Goal: Information Seeking & Learning: Learn about a topic

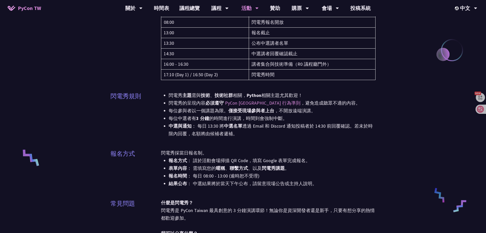
scroll to position [128, 0]
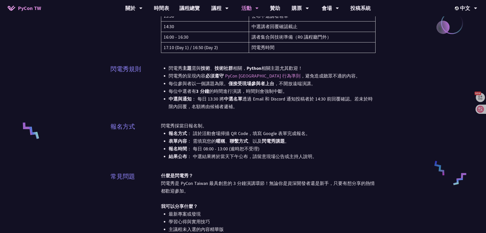
click at [212, 91] on li "每位中選者有 3 分鐘 的時間進行演講，時間到會強制中斷。" at bounding box center [272, 91] width 207 height 8
click at [467, 23] on div "EN" at bounding box center [466, 24] width 31 height 12
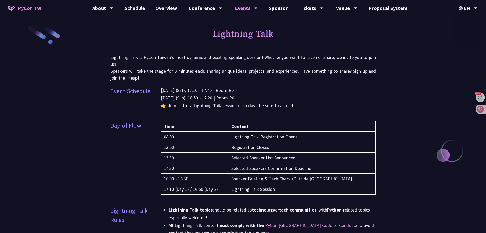
click at [242, 111] on div "[DATE] (Sat), 17:10 - 17:40 | Room R0 [DATE] (Sun), 16:50 - 17:20 | Room R0 👉 J…" at bounding box center [268, 100] width 215 height 29
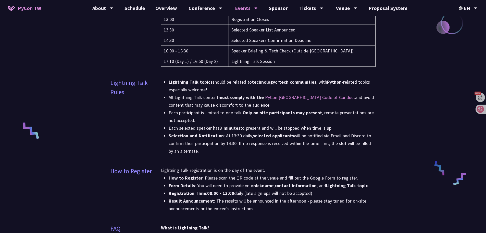
scroll to position [179, 0]
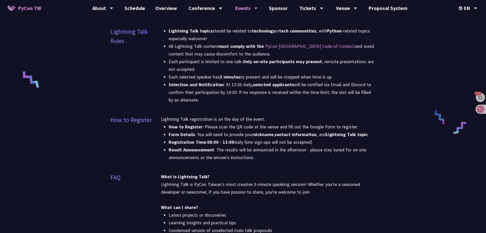
click at [206, 92] on li "Selection and Notification : At 13:30 daily, selected applicants will be notifi…" at bounding box center [272, 92] width 207 height 23
drag, startPoint x: 111, startPoint y: 98, endPoint x: 108, endPoint y: 100, distance: 3.2
click at [110, 99] on div "Lightning Talk Lightning Talk is PyCon Taiwan's most dynamic and exciting speak…" at bounding box center [243, 211] width 486 height 780
click at [118, 112] on div "Lightning Talk Lightning Talk is PyCon Taiwan's most dynamic and exciting speak…" at bounding box center [243, 211] width 265 height 780
click at [469, 10] on div "EN" at bounding box center [468, 8] width 19 height 16
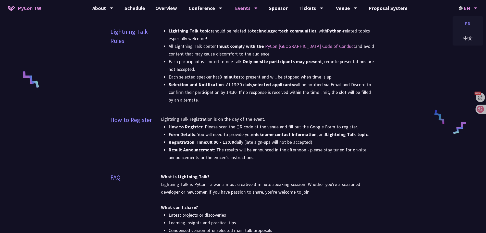
click at [471, 22] on div "EN" at bounding box center [468, 24] width 31 height 12
click at [469, 36] on div at bounding box center [468, 30] width 31 height 29
click at [467, 35] on div "中文" at bounding box center [468, 38] width 31 height 12
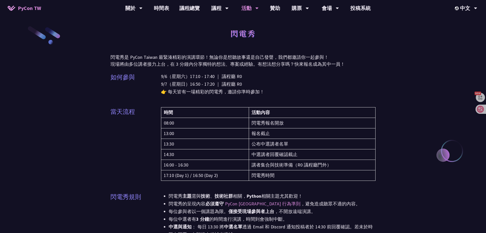
click at [260, 92] on p "9/6（星期六）17:10 - 17:40 ｜ 議程廳 R0 9/7（星期日）16:50 - 17:20 ｜ 議程廳 R0 👉 每天皆有一場精彩的閃電秀，邀請…" at bounding box center [268, 83] width 215 height 23
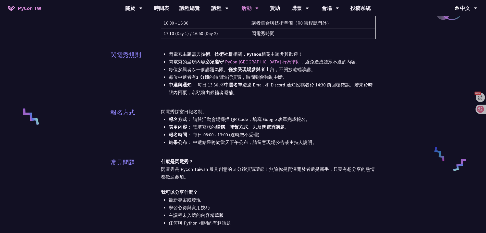
scroll to position [153, 0]
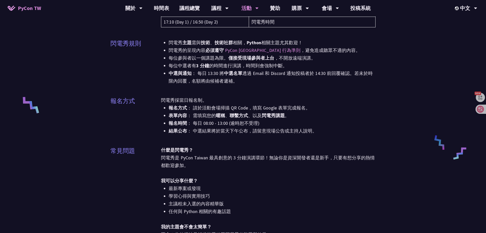
drag, startPoint x: 237, startPoint y: 149, endPoint x: 235, endPoint y: 154, distance: 4.8
click at [237, 150] on div "什麼是閃電秀？ 閃電秀是 PyCon Taiwan 最具創意的 3 分鐘演講環節！無論你是資深開發者還是新手，只要有想分享的熱情都歡迎參加。 我可以分享什麼？…" at bounding box center [268, 215] width 215 height 138
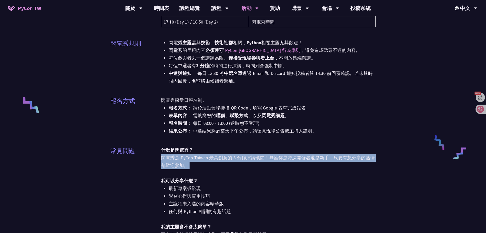
drag, startPoint x: 236, startPoint y: 169, endPoint x: 235, endPoint y: 171, distance: 2.8
click at [236, 170] on div "什麼是閃電秀？ 閃電秀是 PyCon Taiwan 最具創意的 3 分鐘演講環節！無論你是資深開發者還是新手，只要有想分享的熱情都歡迎參加。 我可以分享什麼？…" at bounding box center [268, 215] width 215 height 138
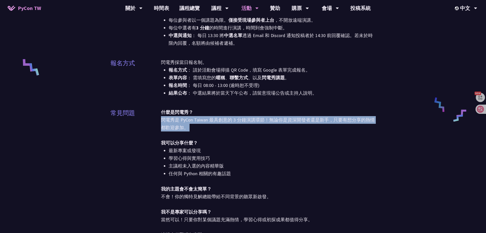
scroll to position [179, 0]
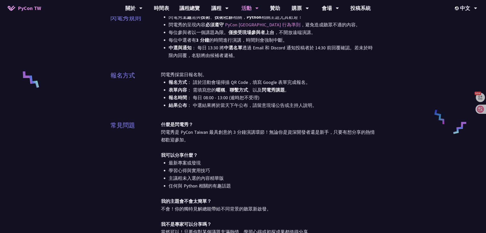
click at [307, 98] on li "報名時間 ： 每日 08:00 - 13:00 (逾時恕不受理)" at bounding box center [272, 98] width 207 height 8
drag, startPoint x: 324, startPoint y: 101, endPoint x: 461, endPoint y: 27, distance: 156.0
click at [324, 100] on li "報名時間 ： 每日 08:00 - 13:00 (逾時恕不受理)" at bounding box center [272, 98] width 207 height 8
drag, startPoint x: 464, startPoint y: 11, endPoint x: 465, endPoint y: 17, distance: 5.9
click at [464, 11] on div "中文" at bounding box center [466, 8] width 22 height 16
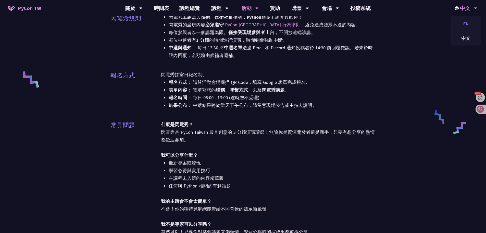
click at [464, 22] on div "EN" at bounding box center [466, 24] width 31 height 12
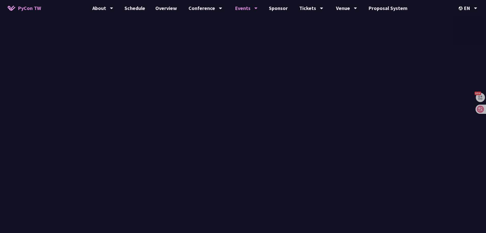
click at [351, 54] on p "Lightning Talk is PyCon Taiwan's most dynamic and exciting speaking session! Wh…" at bounding box center [243, 68] width 265 height 28
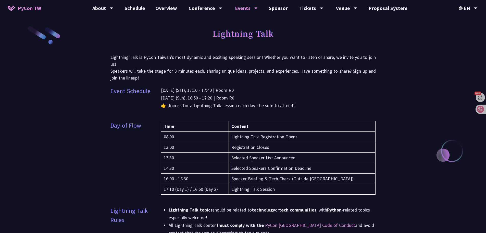
drag, startPoint x: 313, startPoint y: 51, endPoint x: 302, endPoint y: 51, distance: 11.0
click at [310, 51] on div "Lightning Talk" at bounding box center [243, 39] width 265 height 27
